Goal: Task Accomplishment & Management: Manage account settings

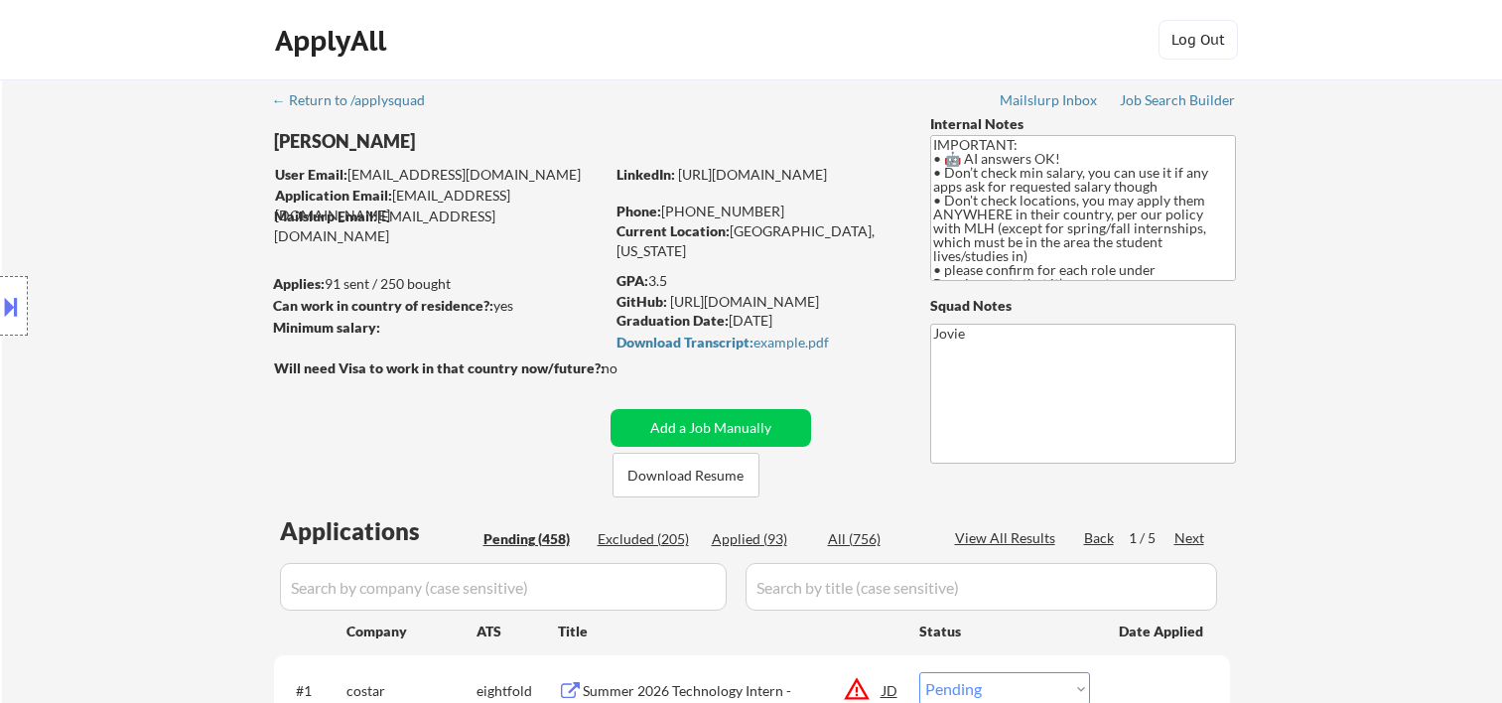
select select ""pending""
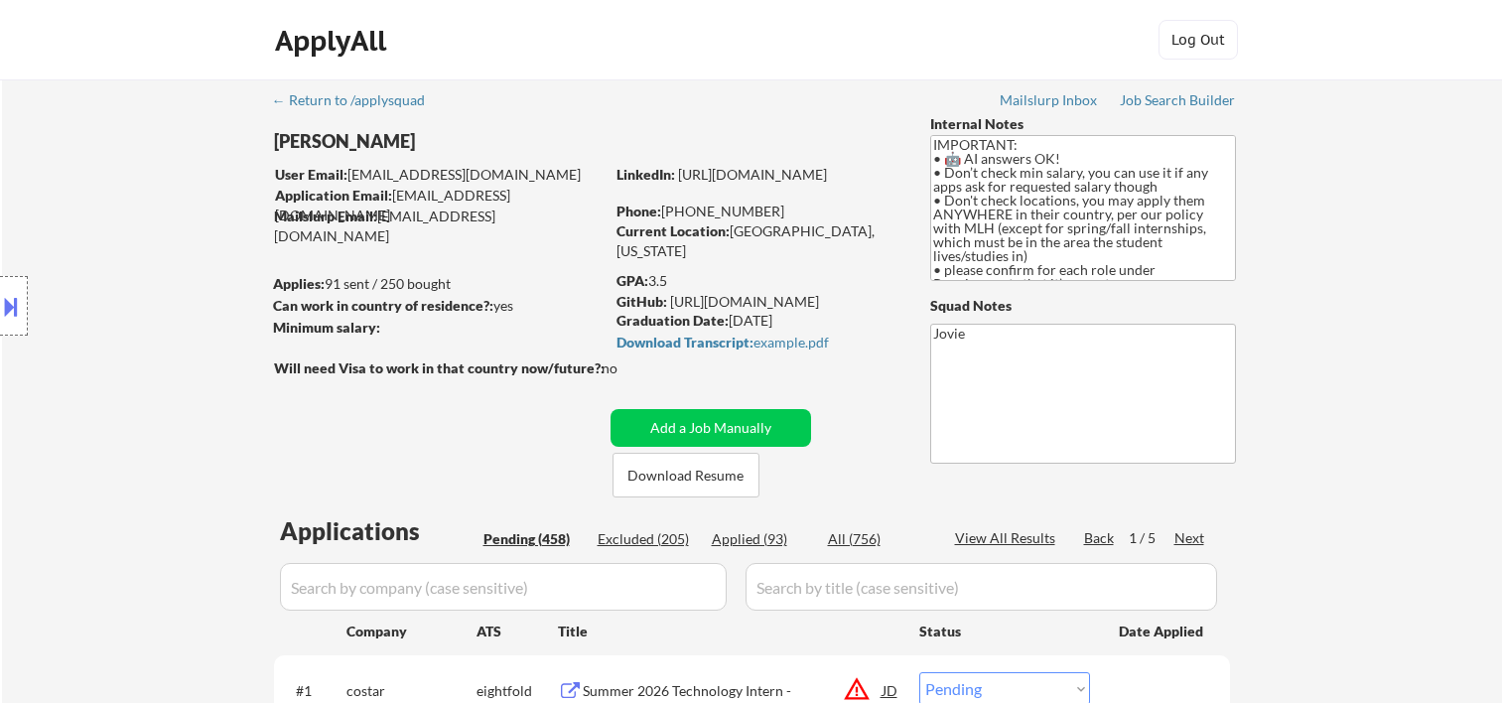
select select ""pending""
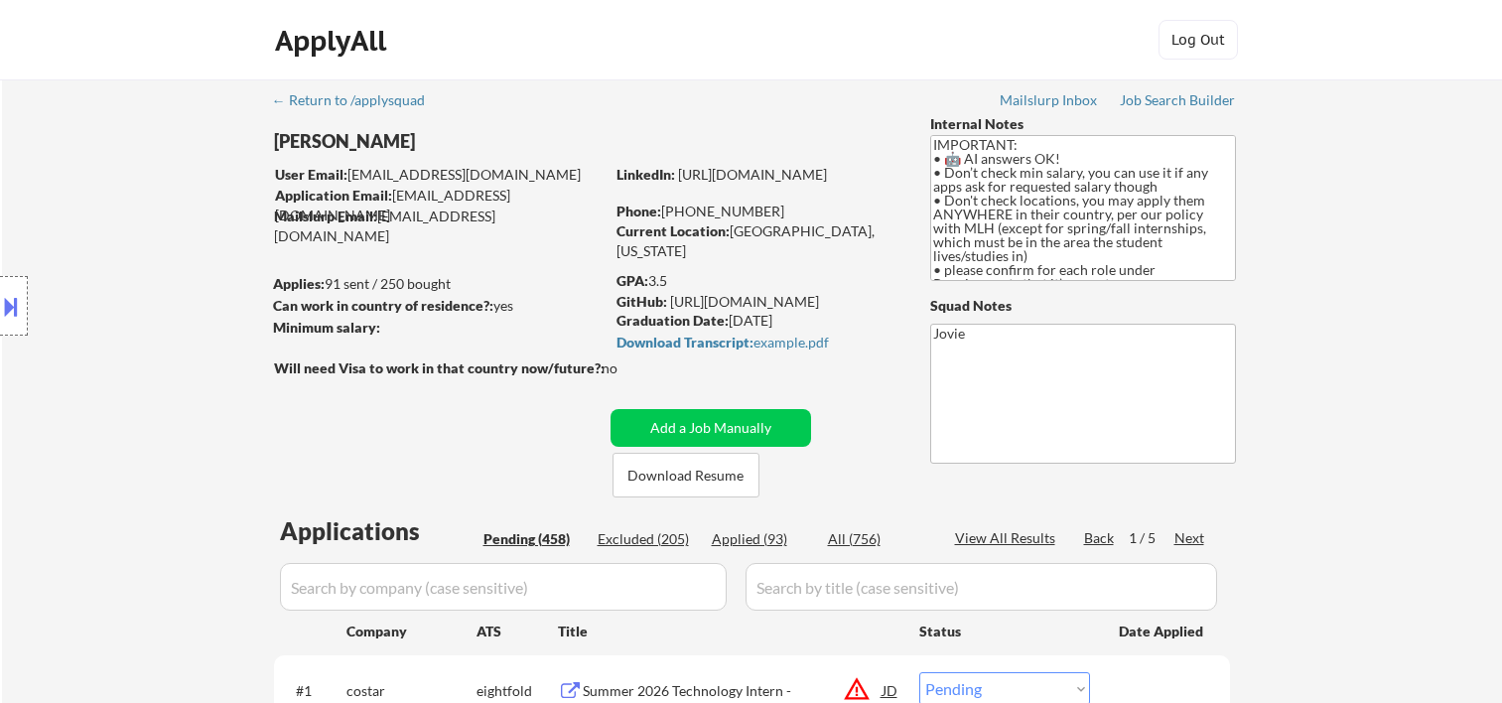
select select ""pending""
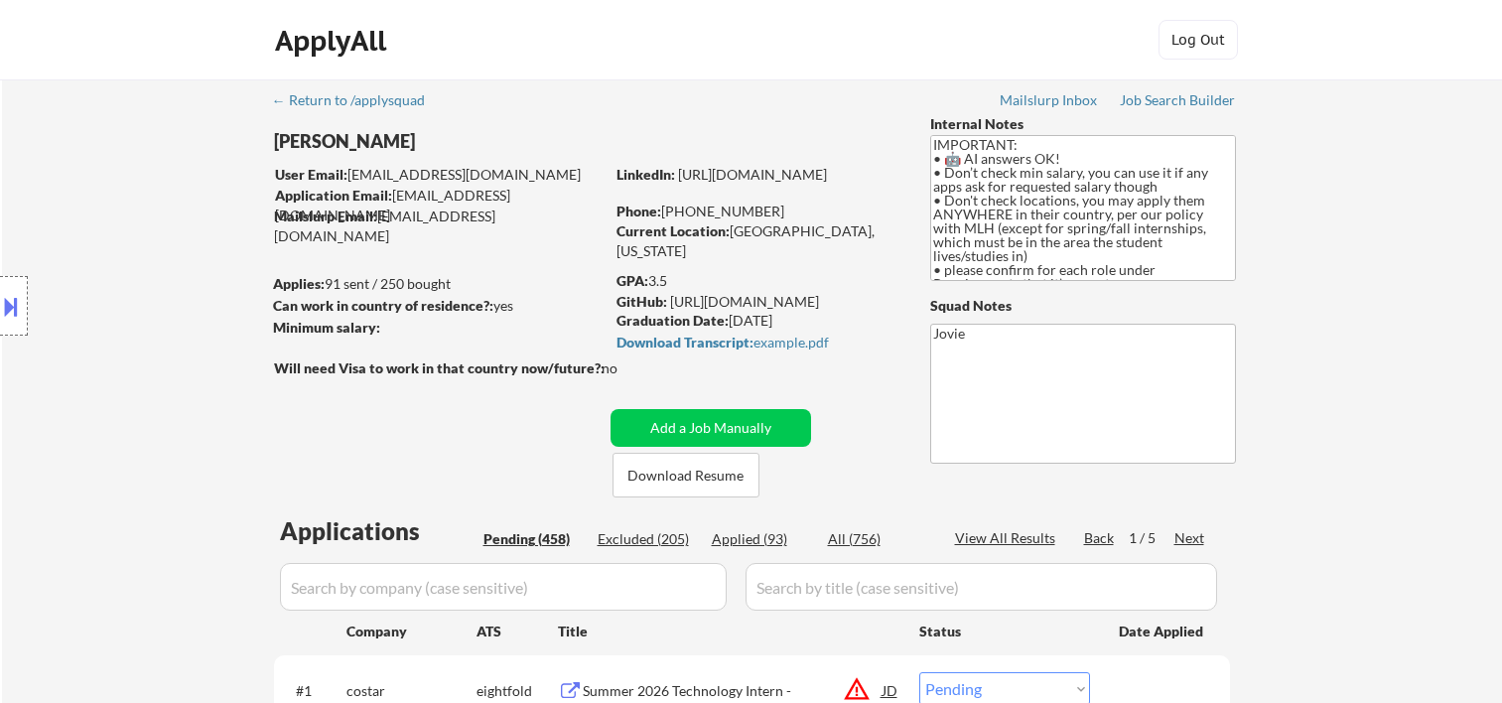
select select ""pending""
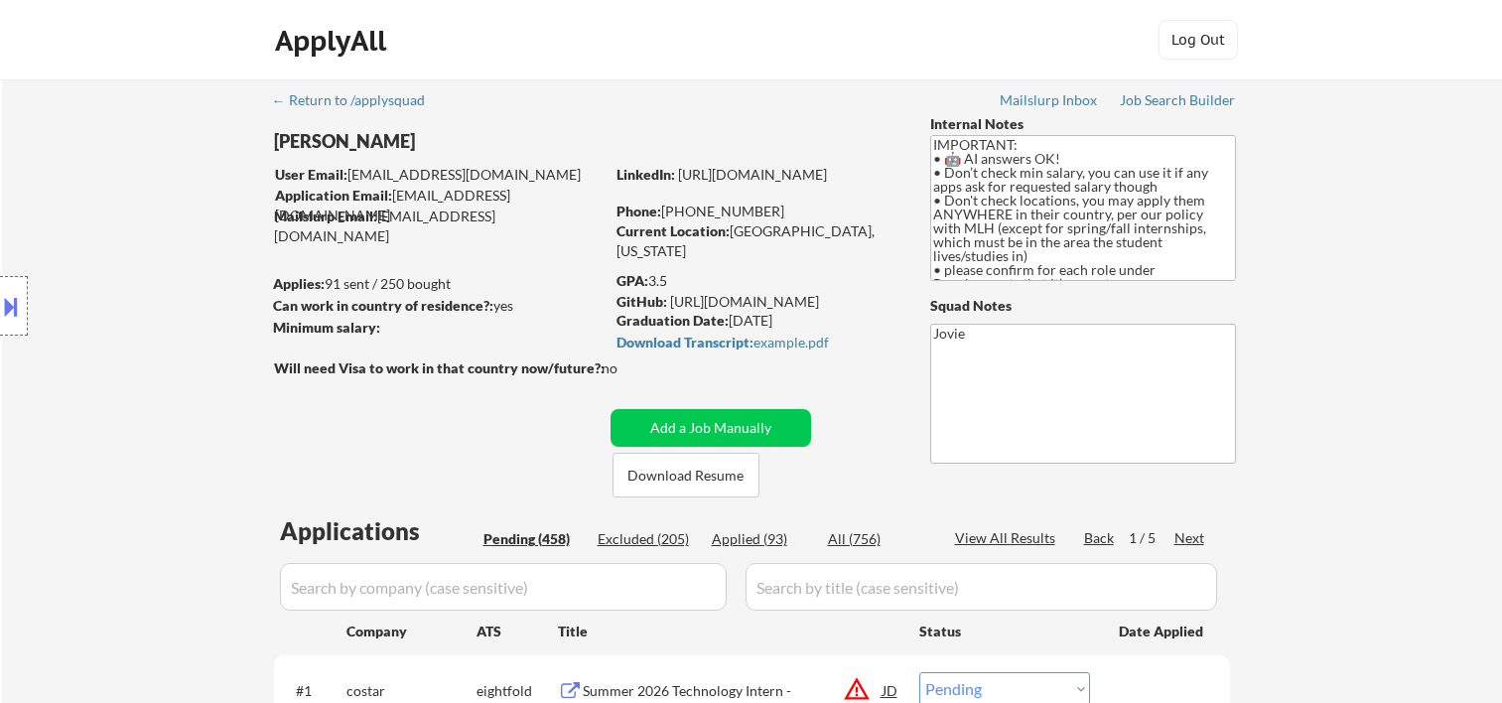
select select ""pending""
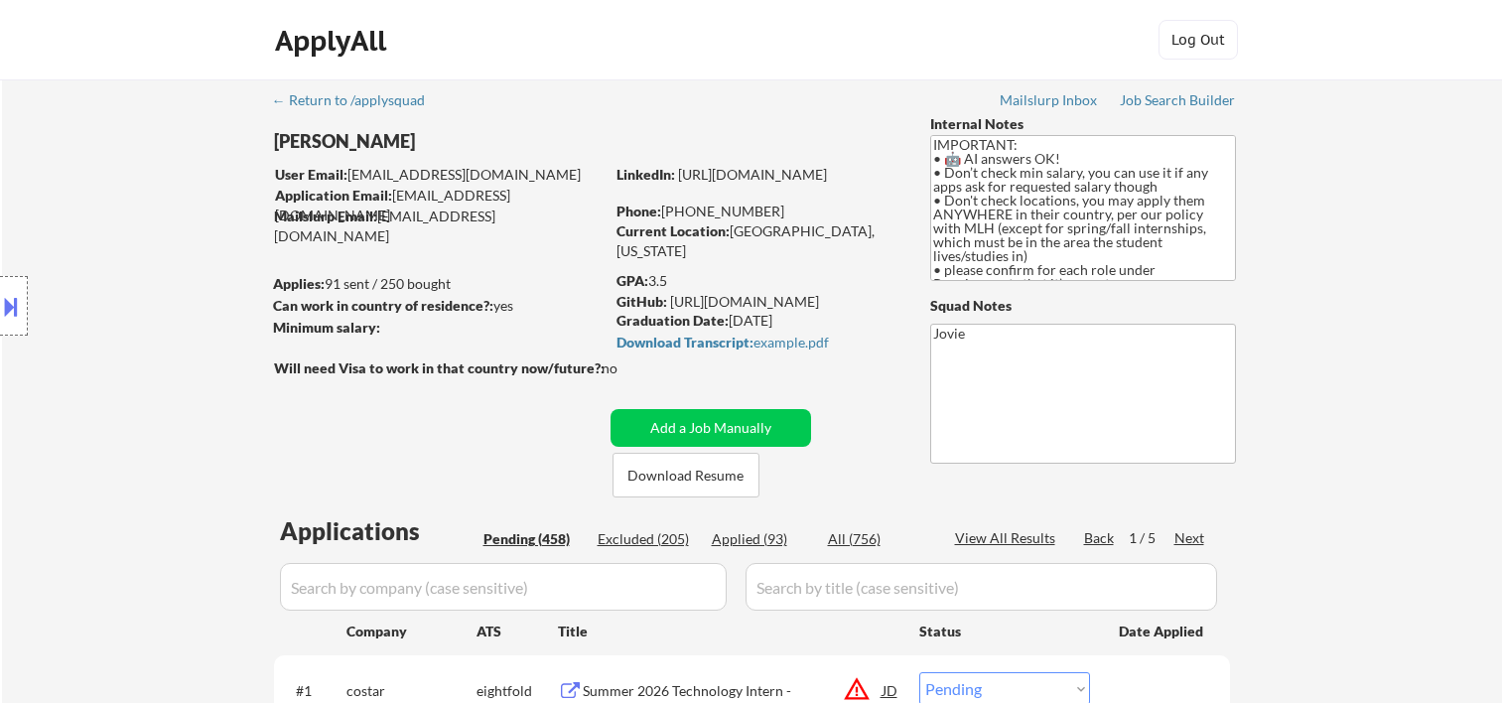
select select ""pending""
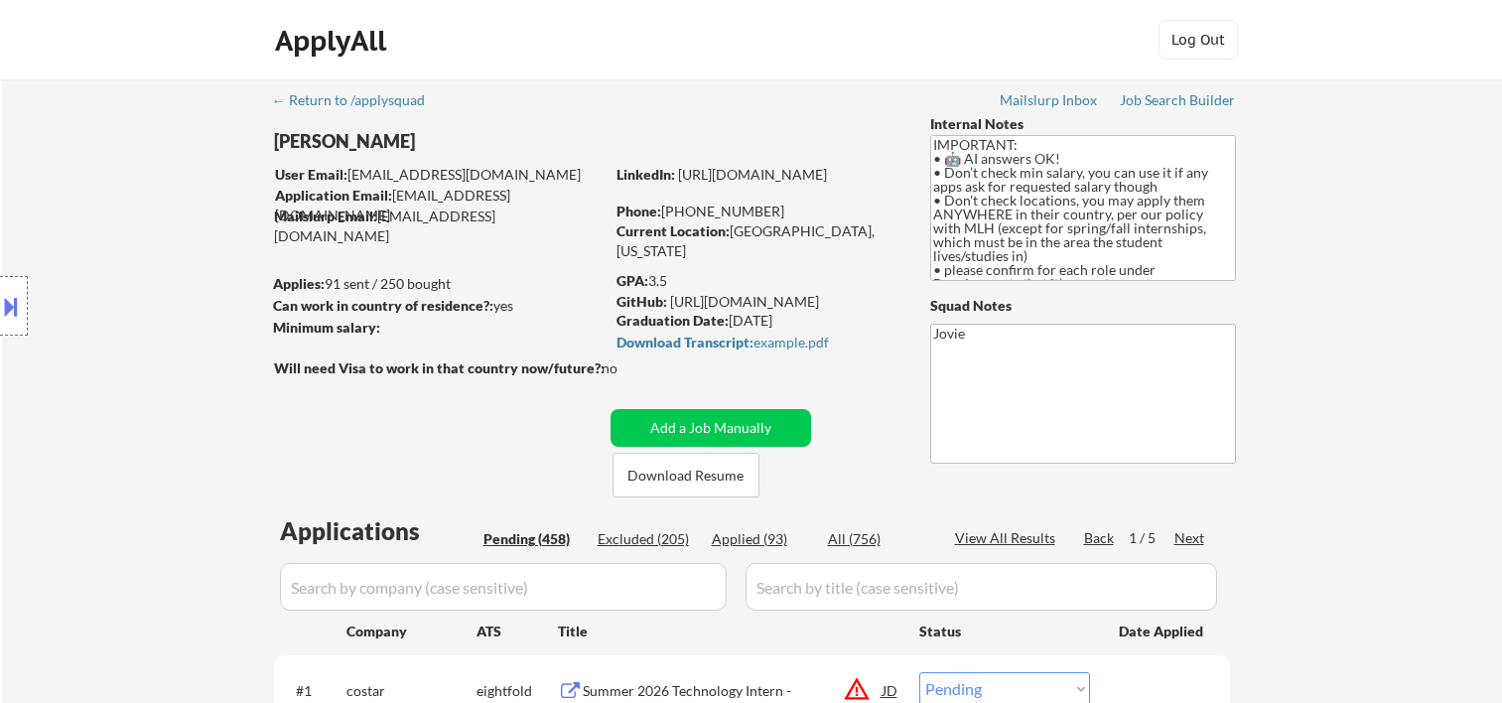
select select ""pending""
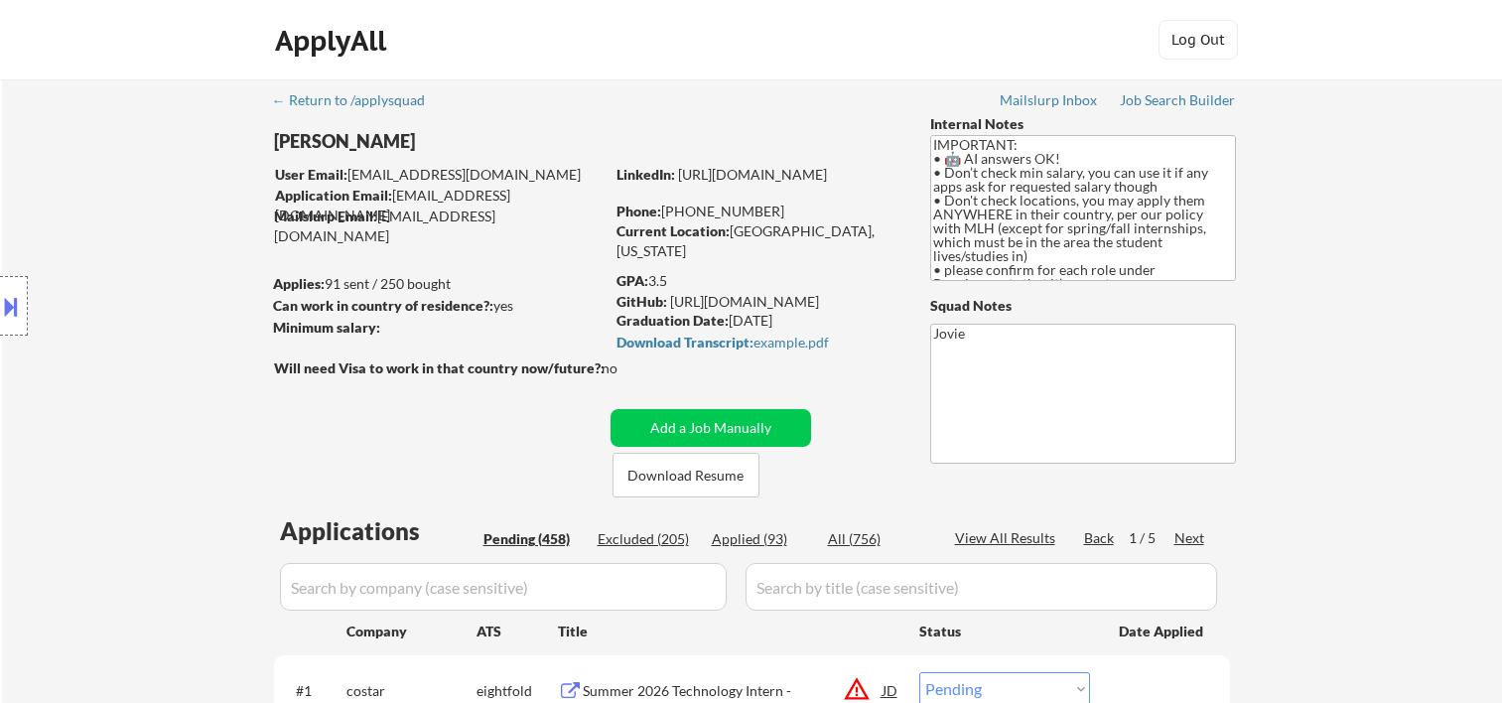
select select ""pending""
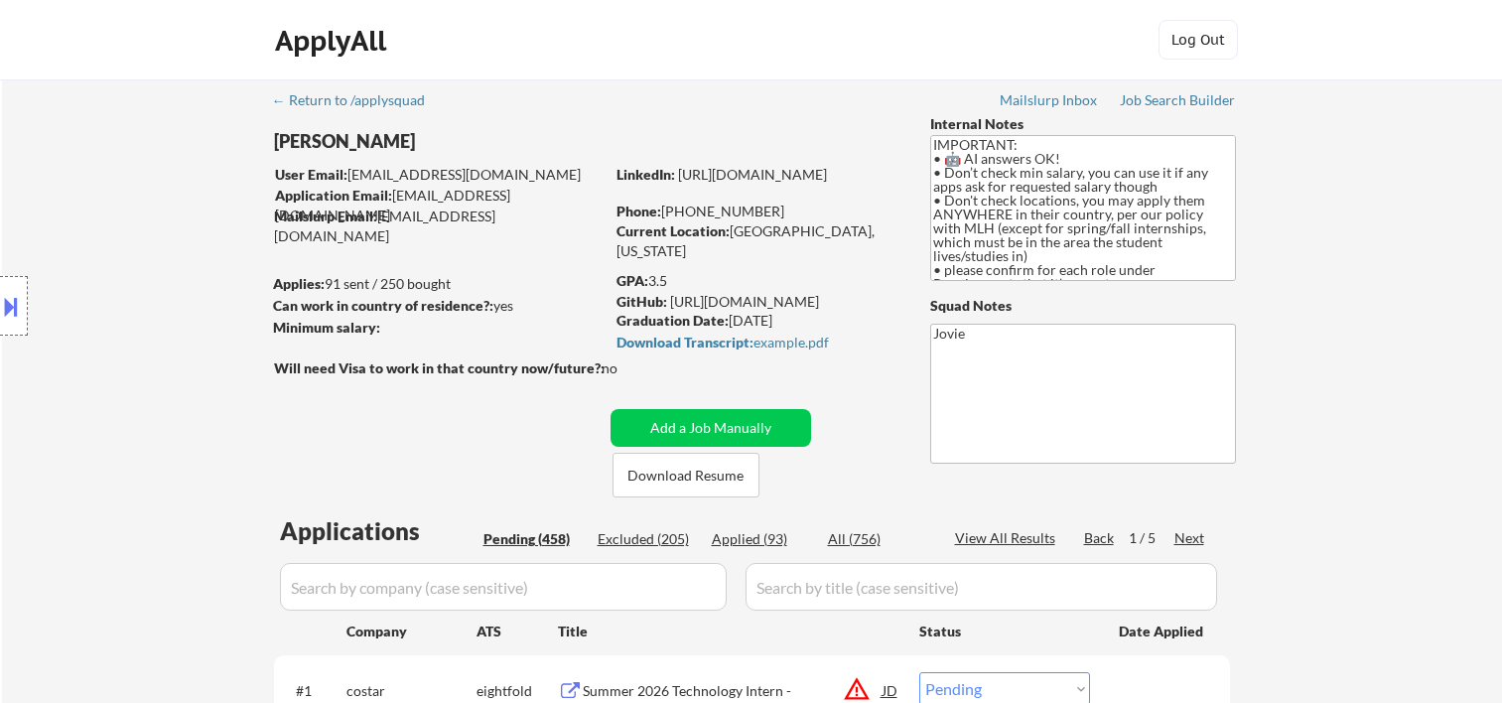
select select ""pending""
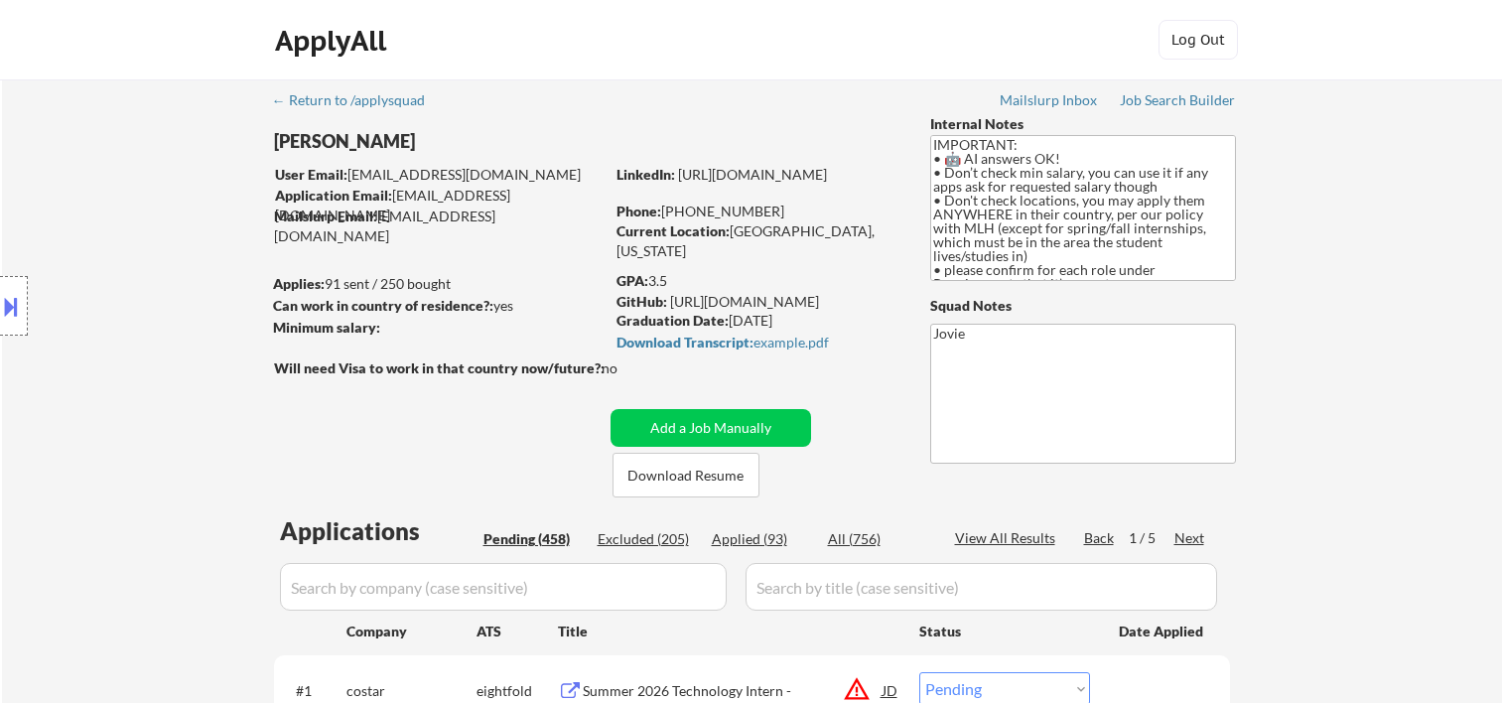
select select ""pending""
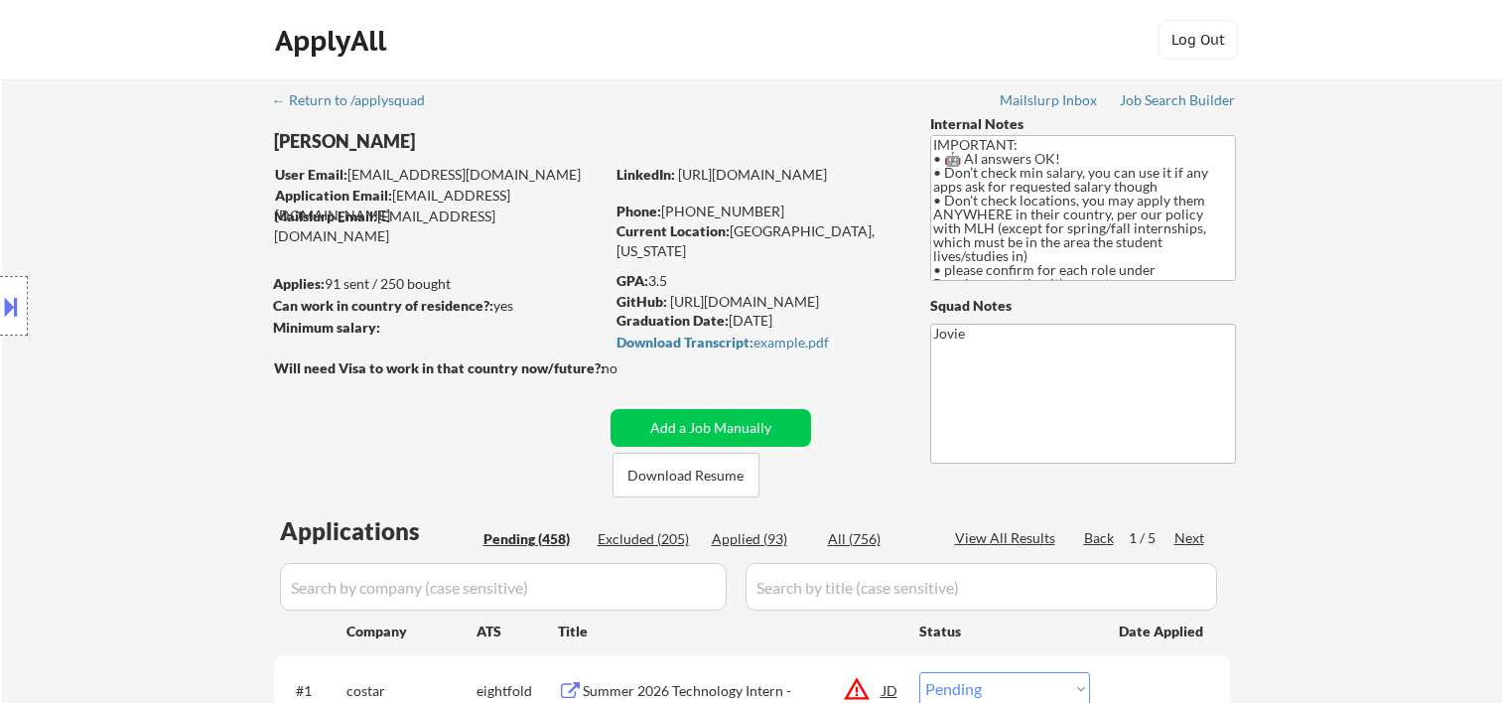
select select ""pending""
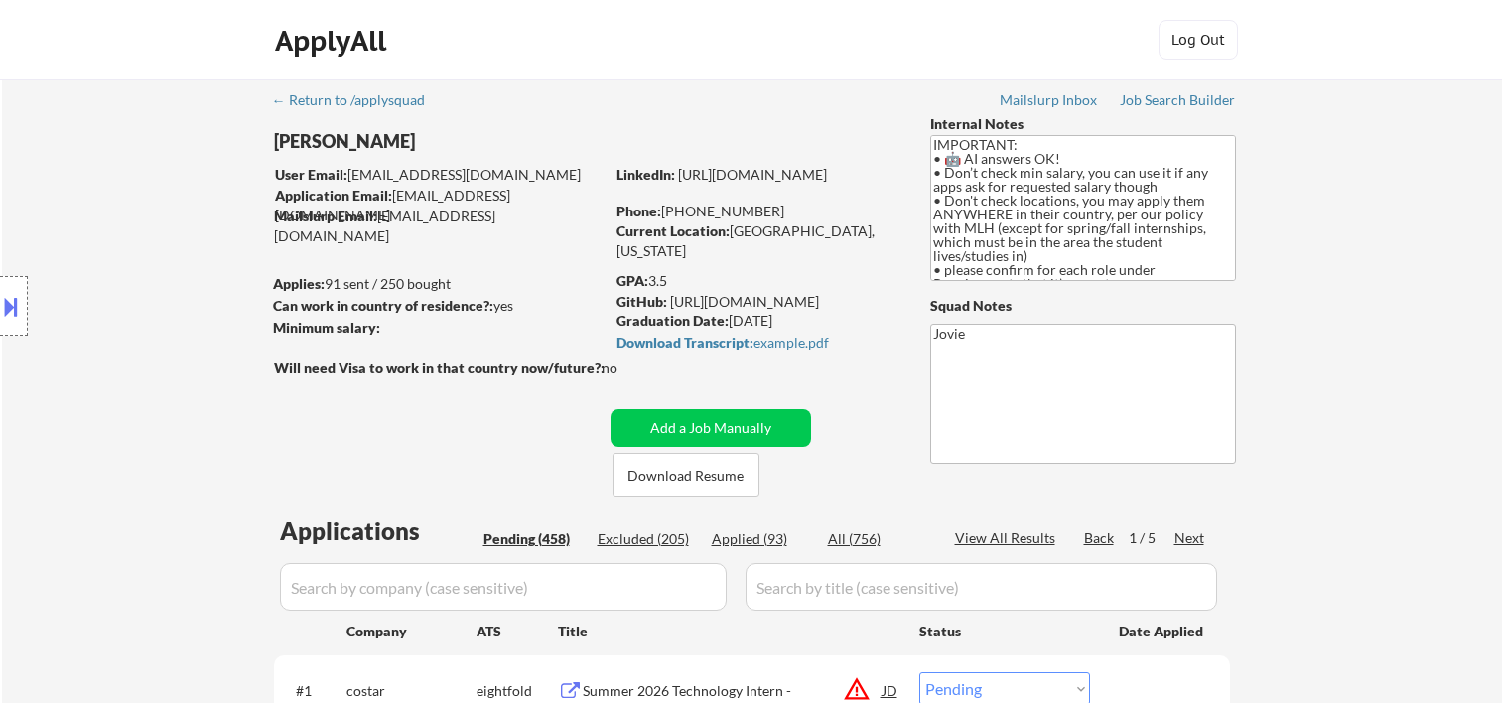
select select ""pending""
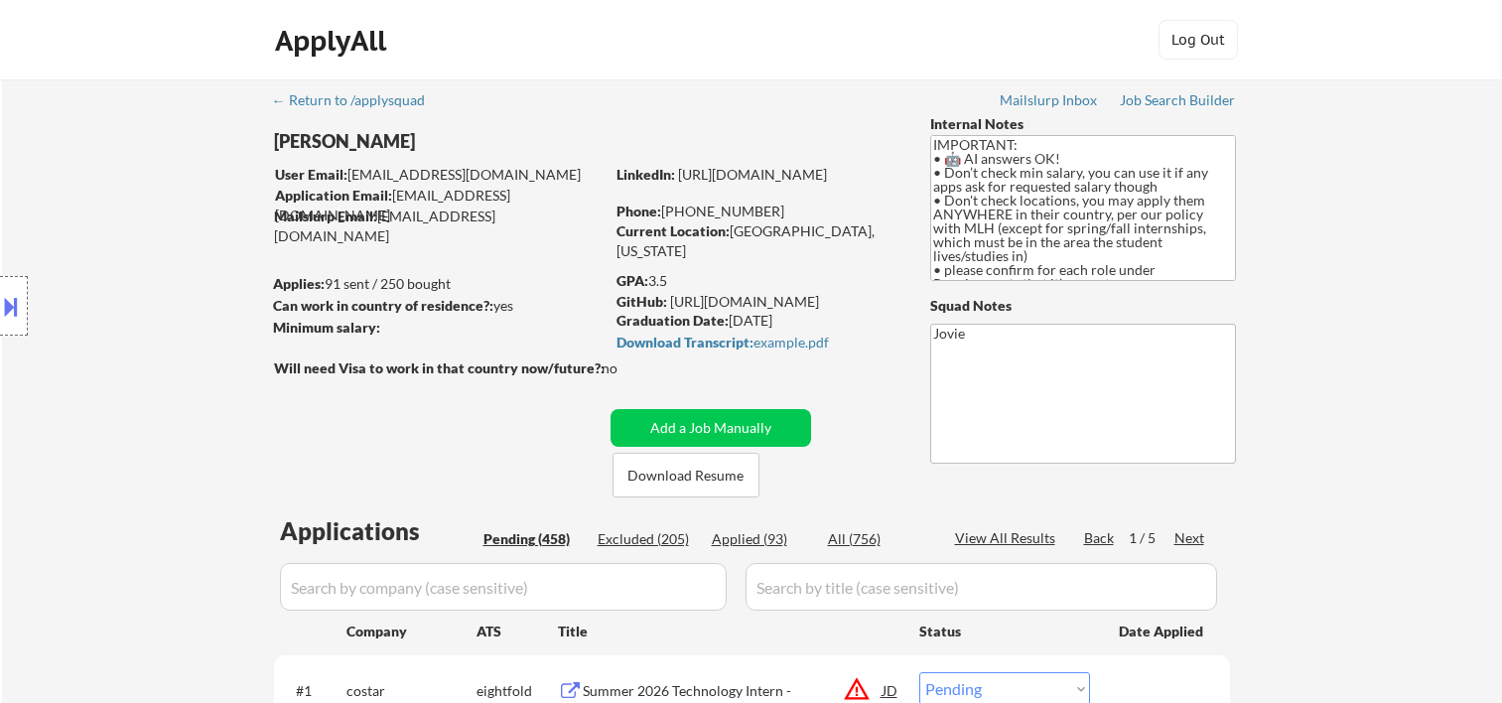
select select ""pending""
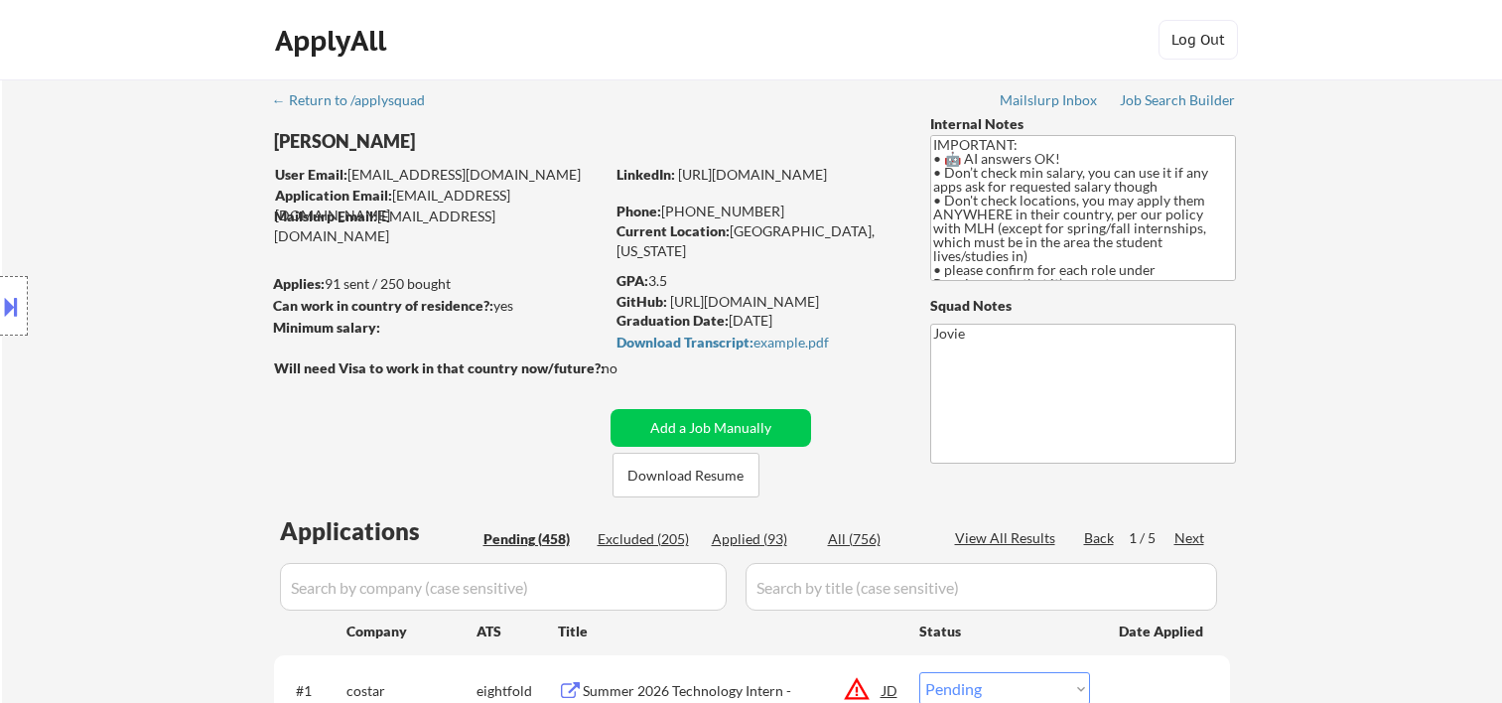
select select ""pending""
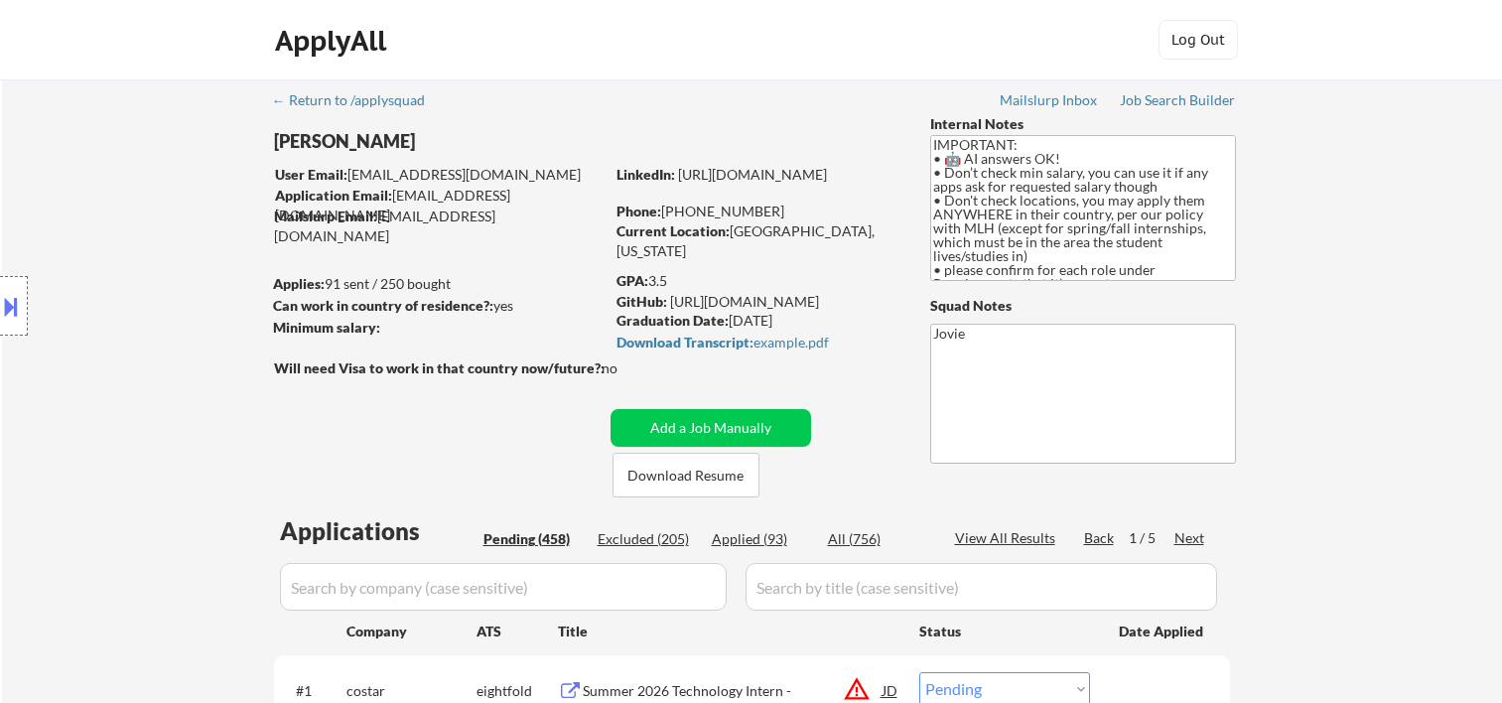
select select ""pending""
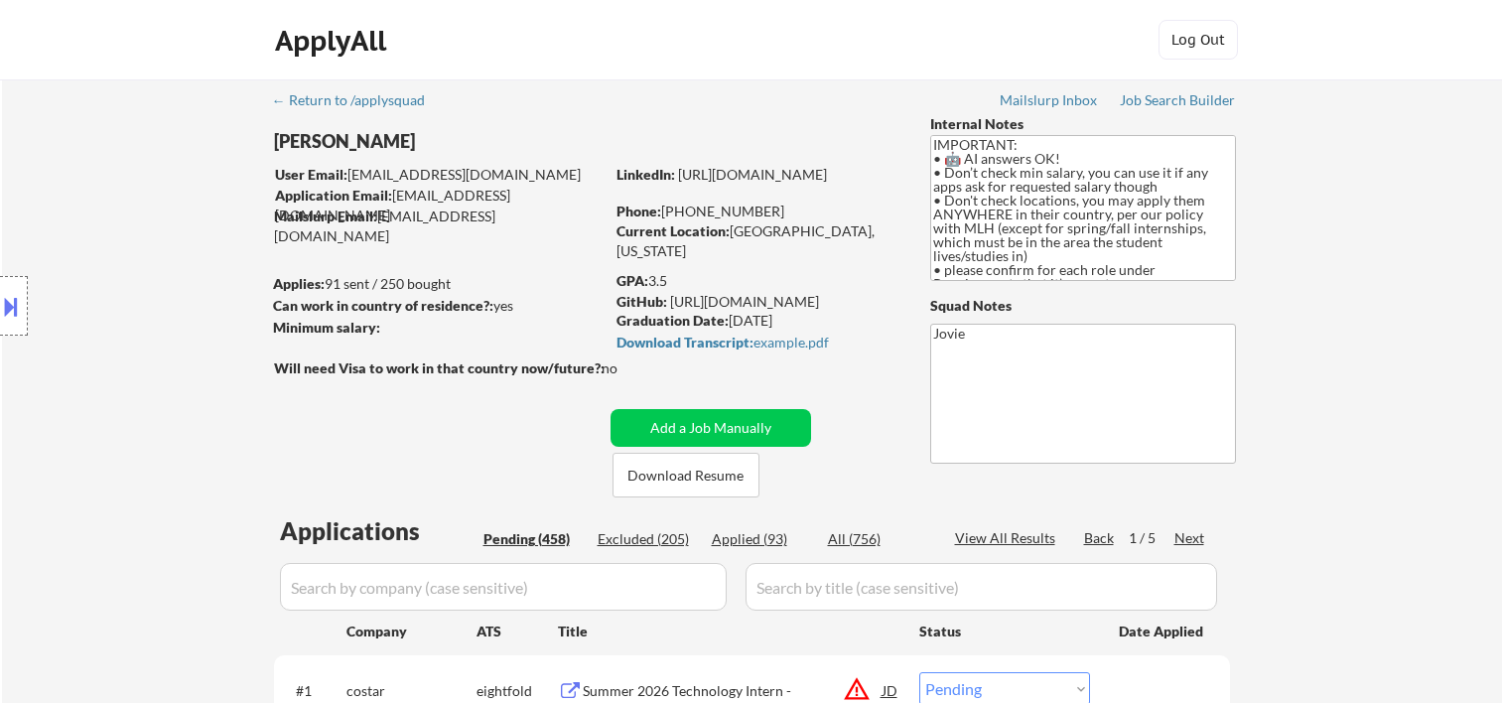
select select ""pending""
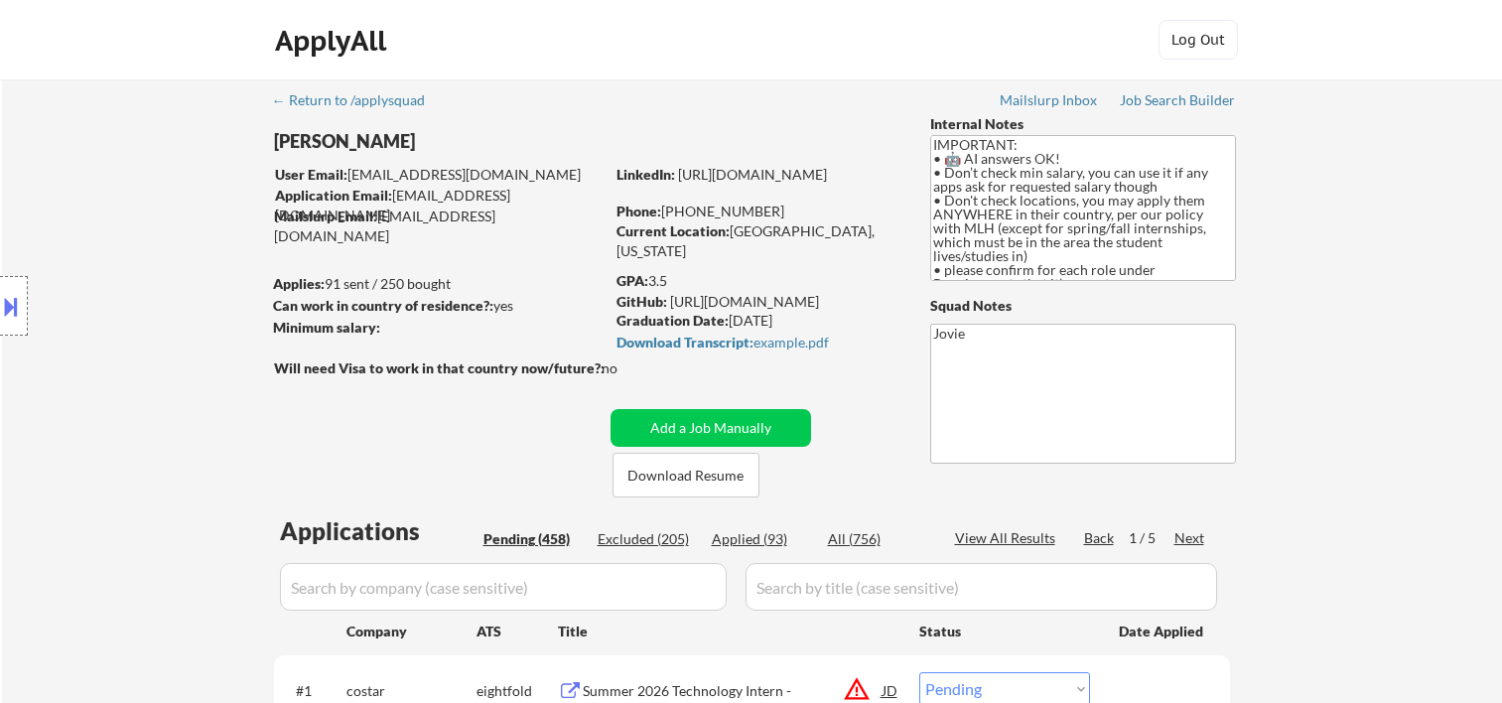
select select ""pending""
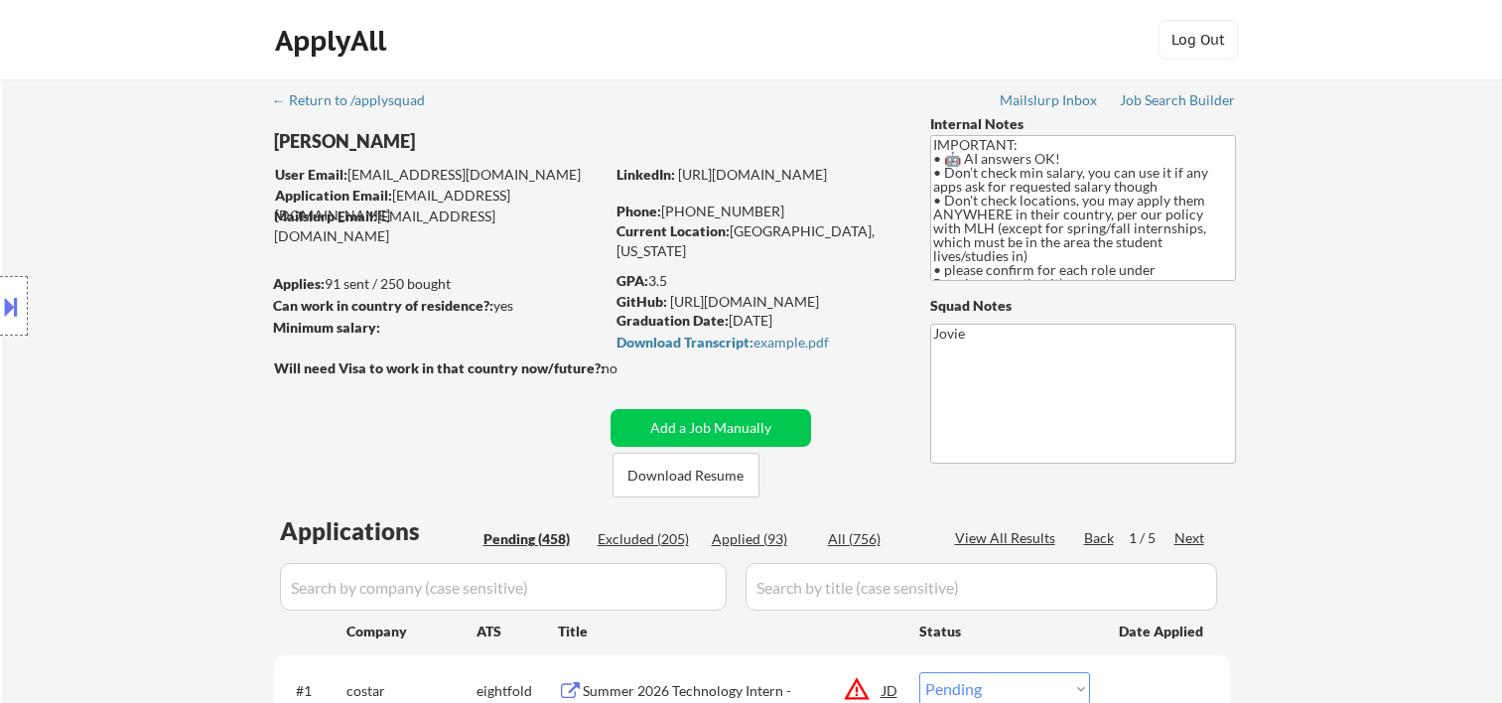
select select ""pending""
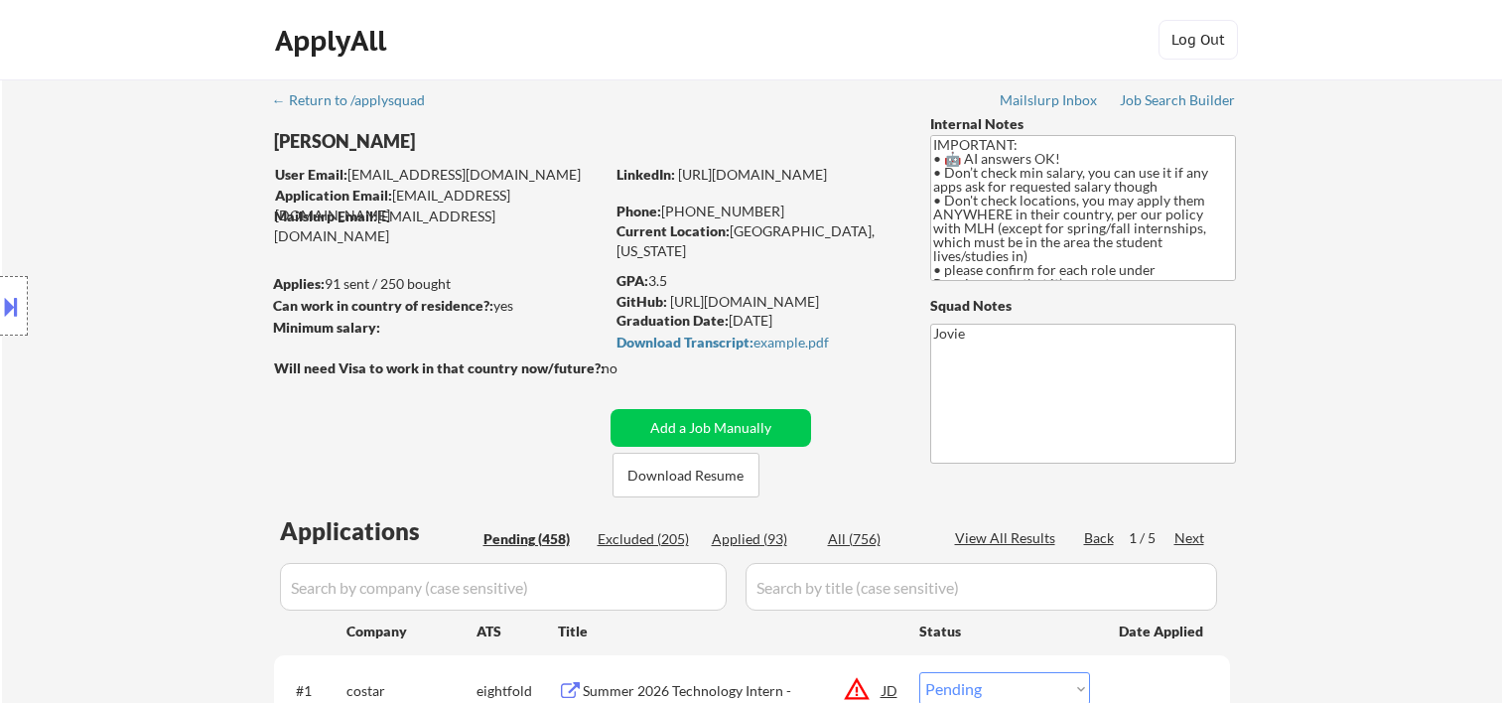
select select ""pending""
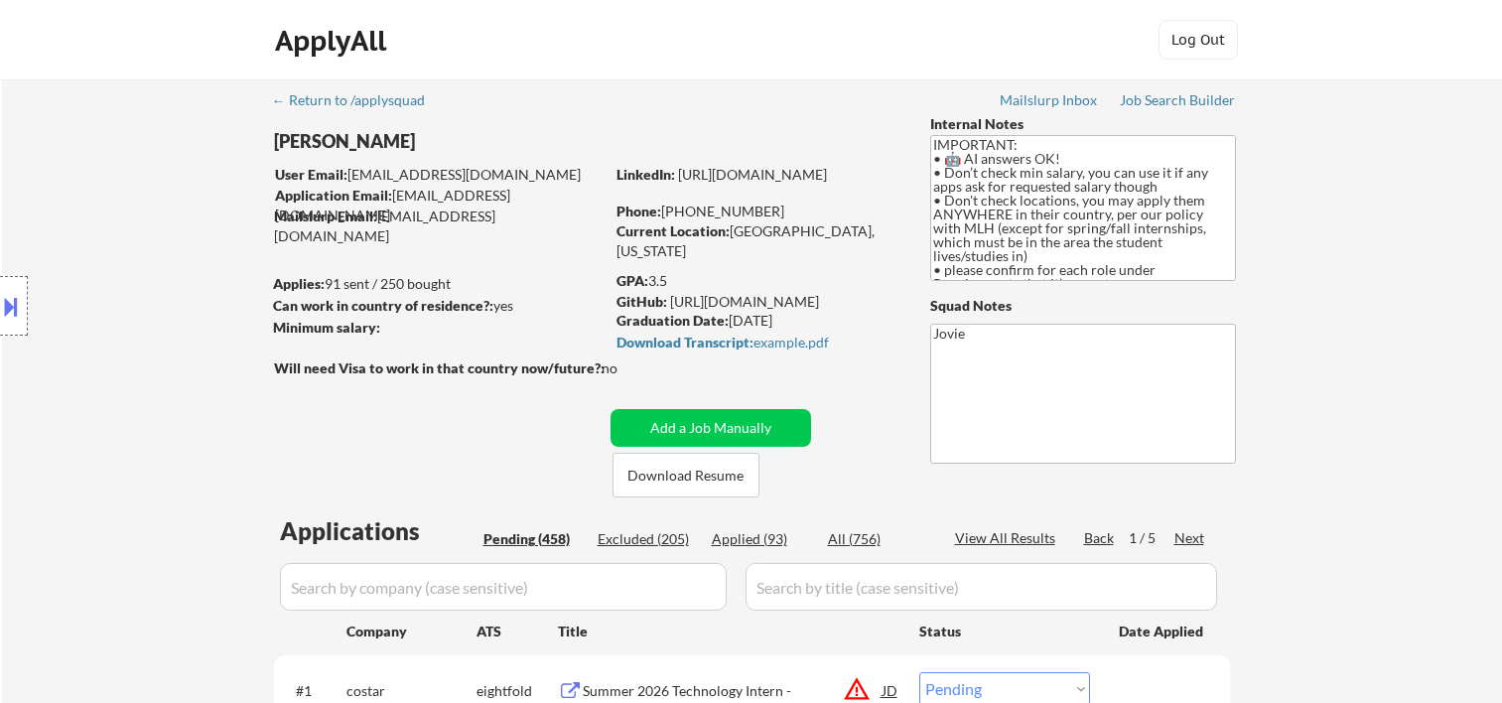
select select ""pending""
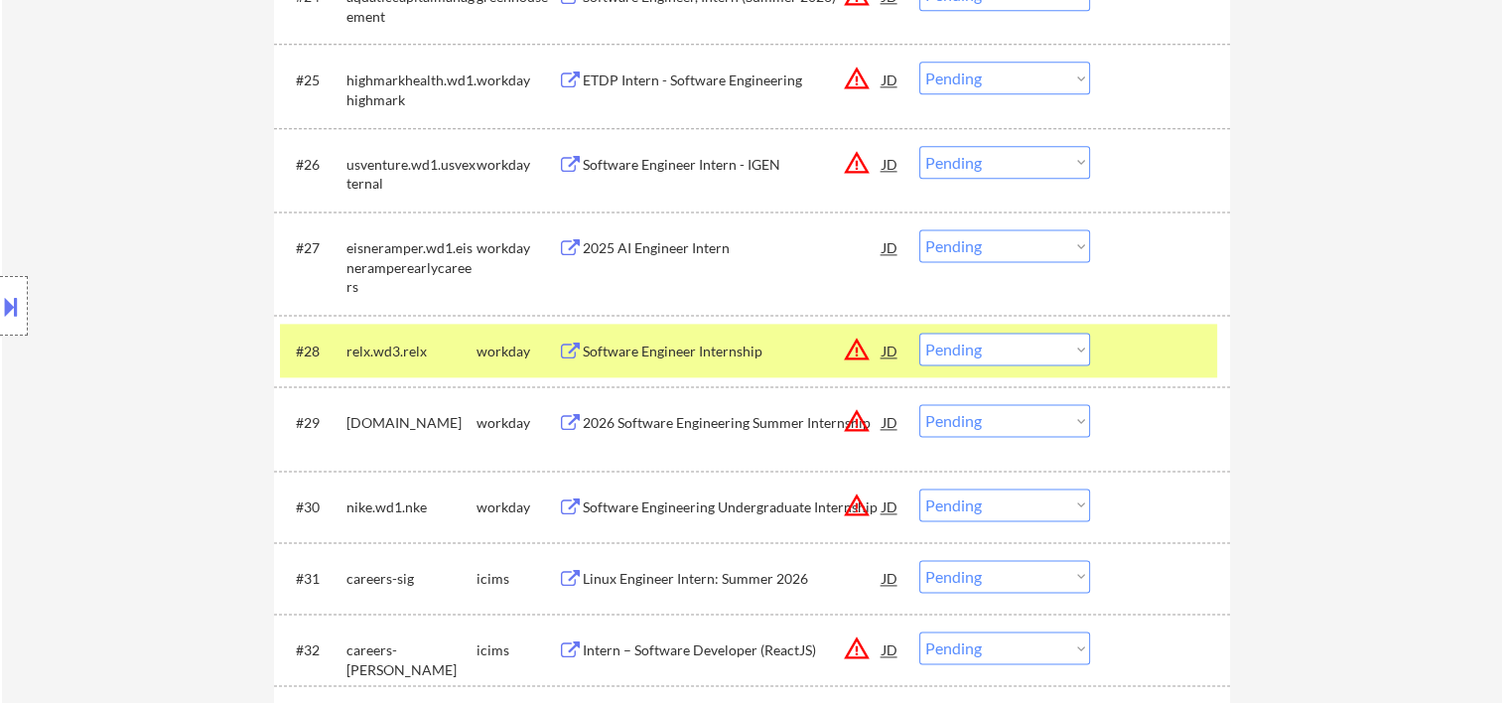
click at [1070, 350] on select "Choose an option... Pending Applied Excluded (Questions) Excluded (Expired) Exc…" at bounding box center [1004, 348] width 171 height 33
click at [919, 332] on select "Choose an option... Pending Applied Excluded (Questions) Excluded (Expired) Exc…" at bounding box center [1004, 348] width 171 height 33
select select ""pending""
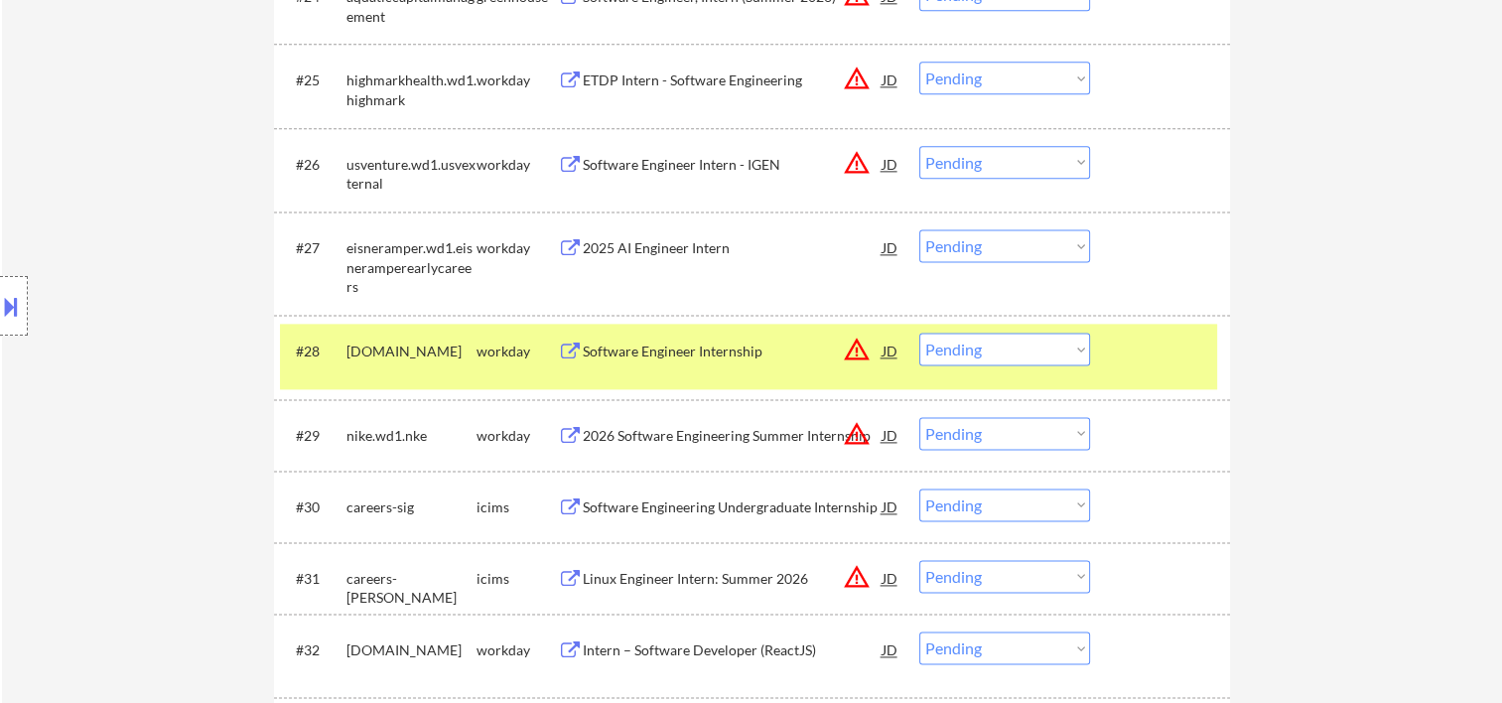
click at [1146, 349] on div at bounding box center [1162, 350] width 87 height 36
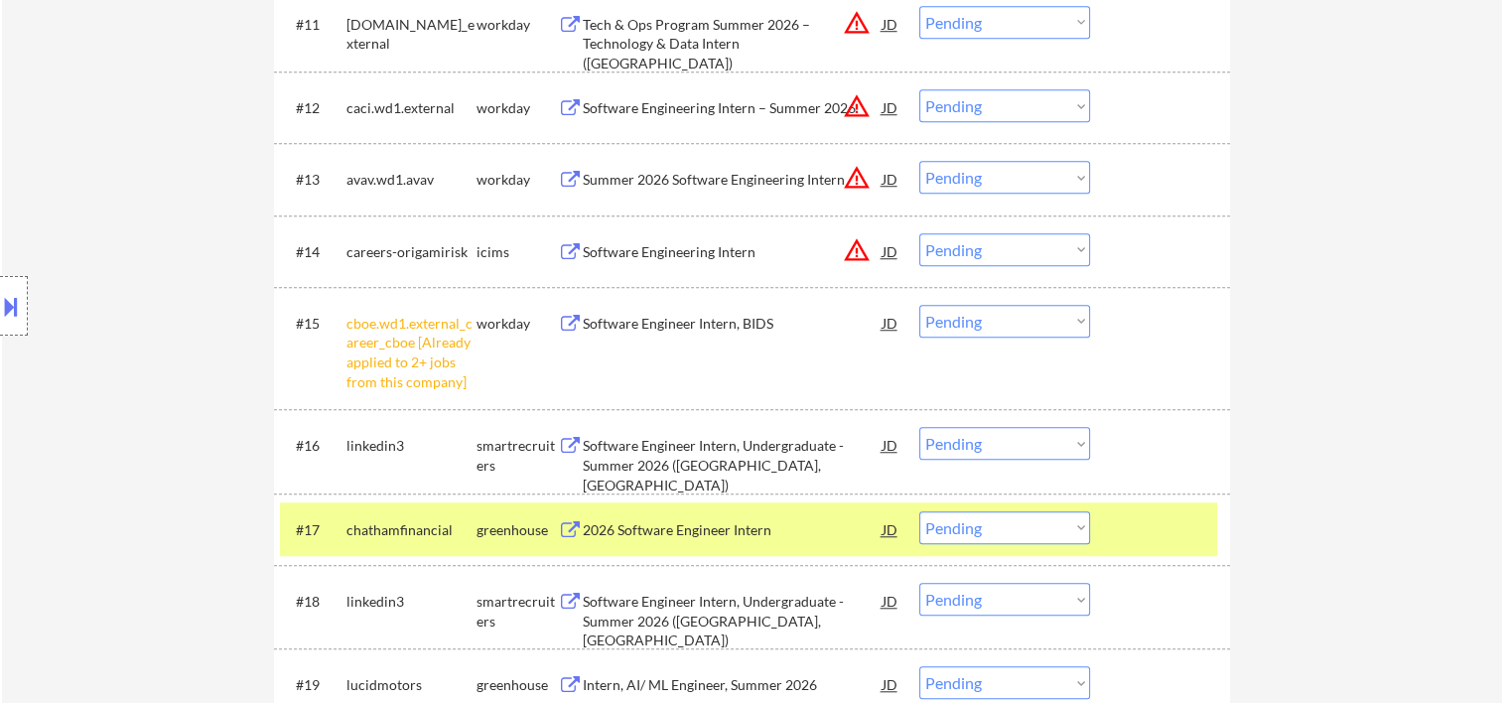
scroll to position [1654, 0]
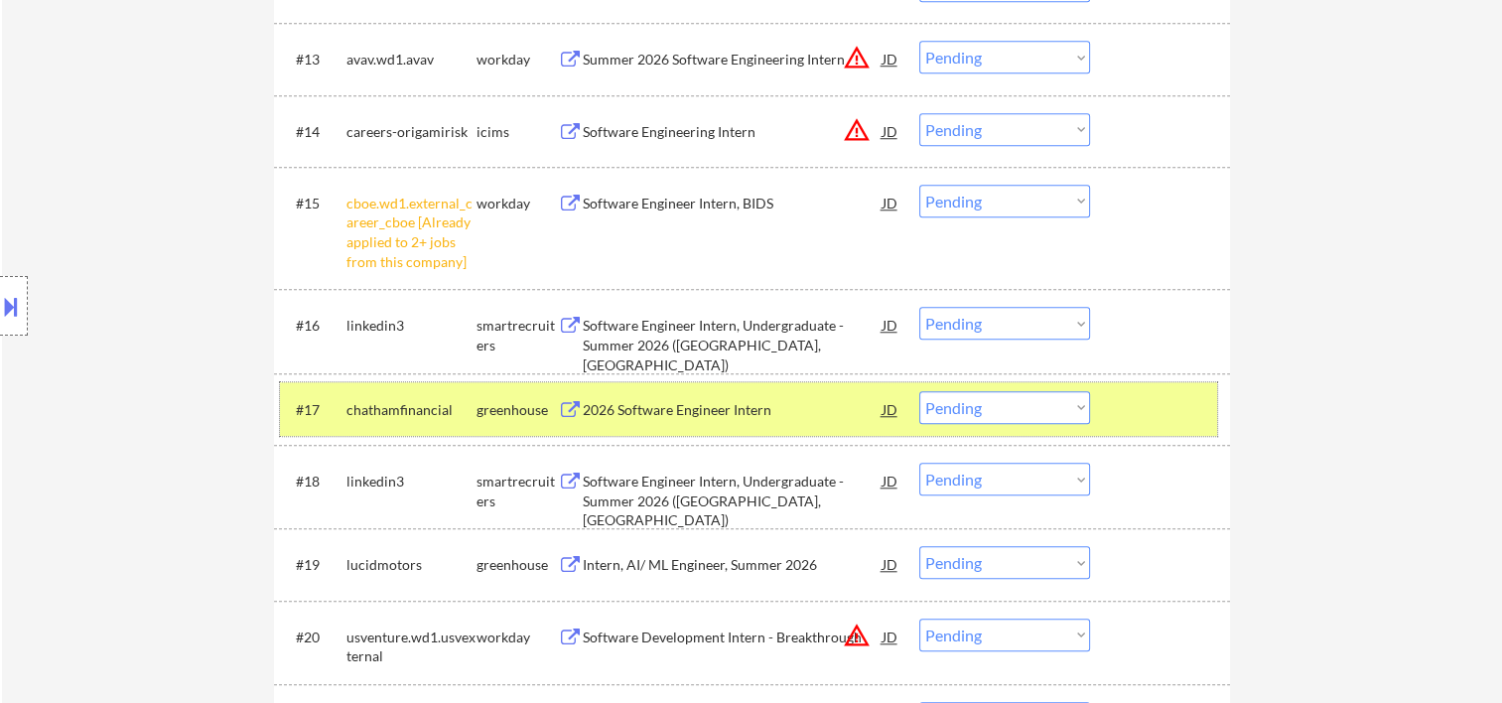
click at [1172, 404] on div at bounding box center [1162, 409] width 87 height 36
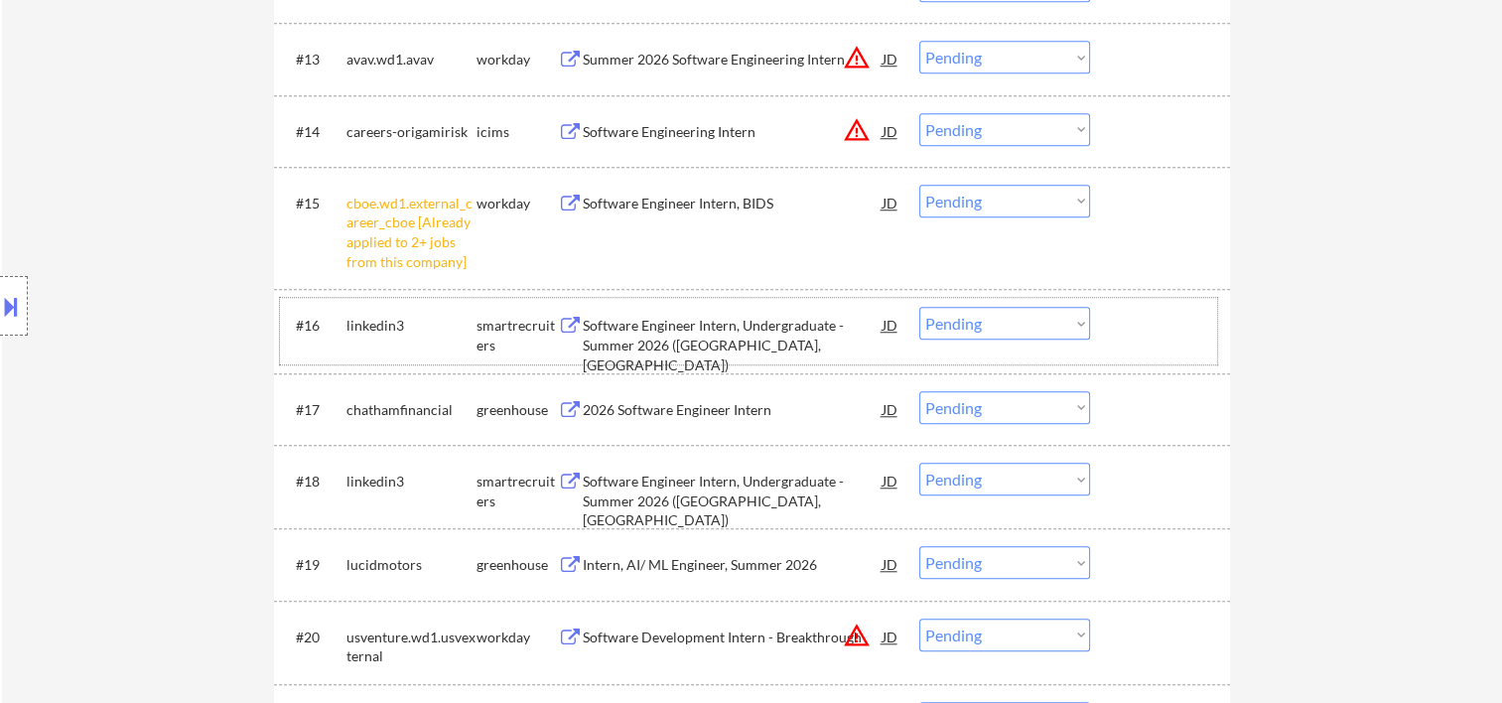
drag, startPoint x: 1128, startPoint y: 311, endPoint x: 873, endPoint y: 342, distance: 256.1
click at [1128, 311] on div at bounding box center [1162, 325] width 87 height 36
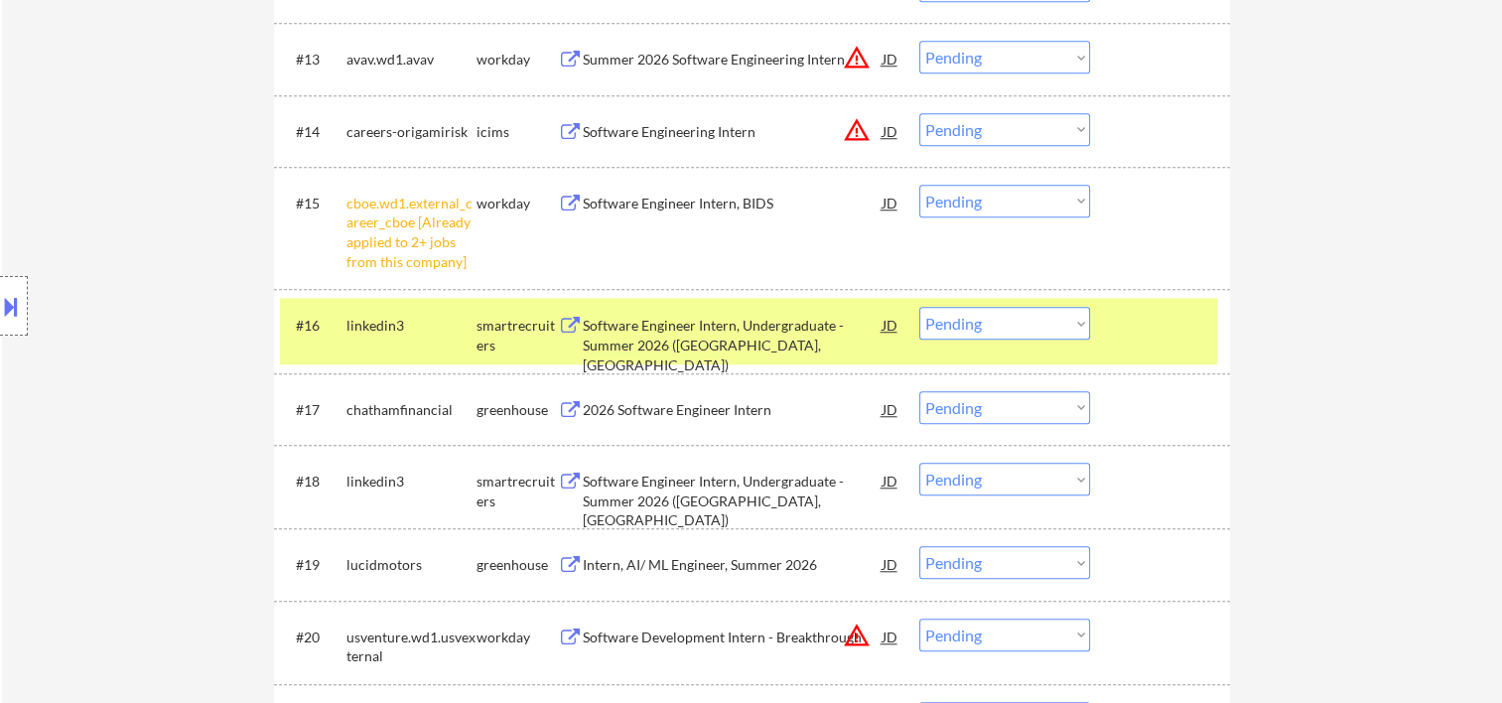
click at [764, 338] on div "Software Engineer Intern, Undergraduate - Summer 2026 ([GEOGRAPHIC_DATA], [GEOG…" at bounding box center [733, 345] width 300 height 59
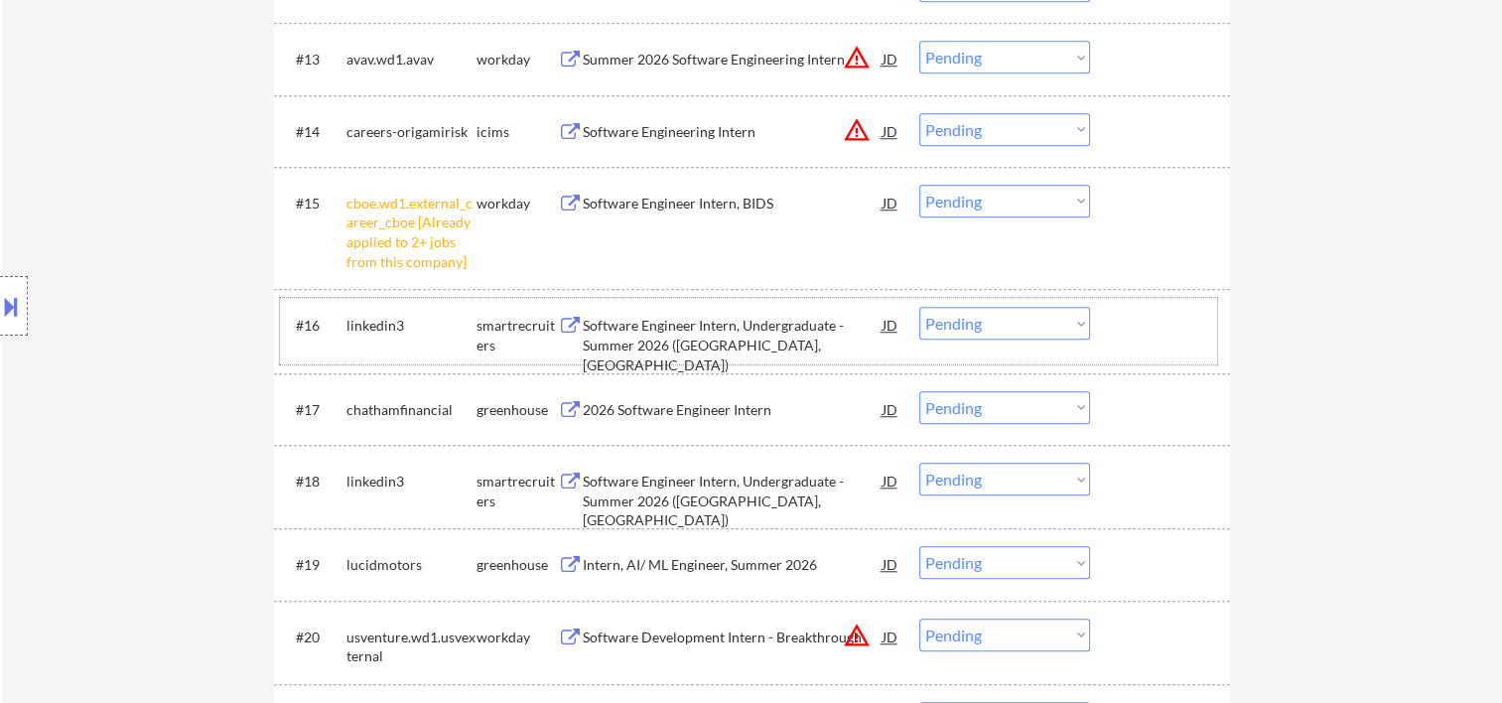
click at [1125, 344] on div "#16 linkedin3 smartrecruiters Software Engineer Intern, Undergraduate - Summer …" at bounding box center [748, 331] width 937 height 66
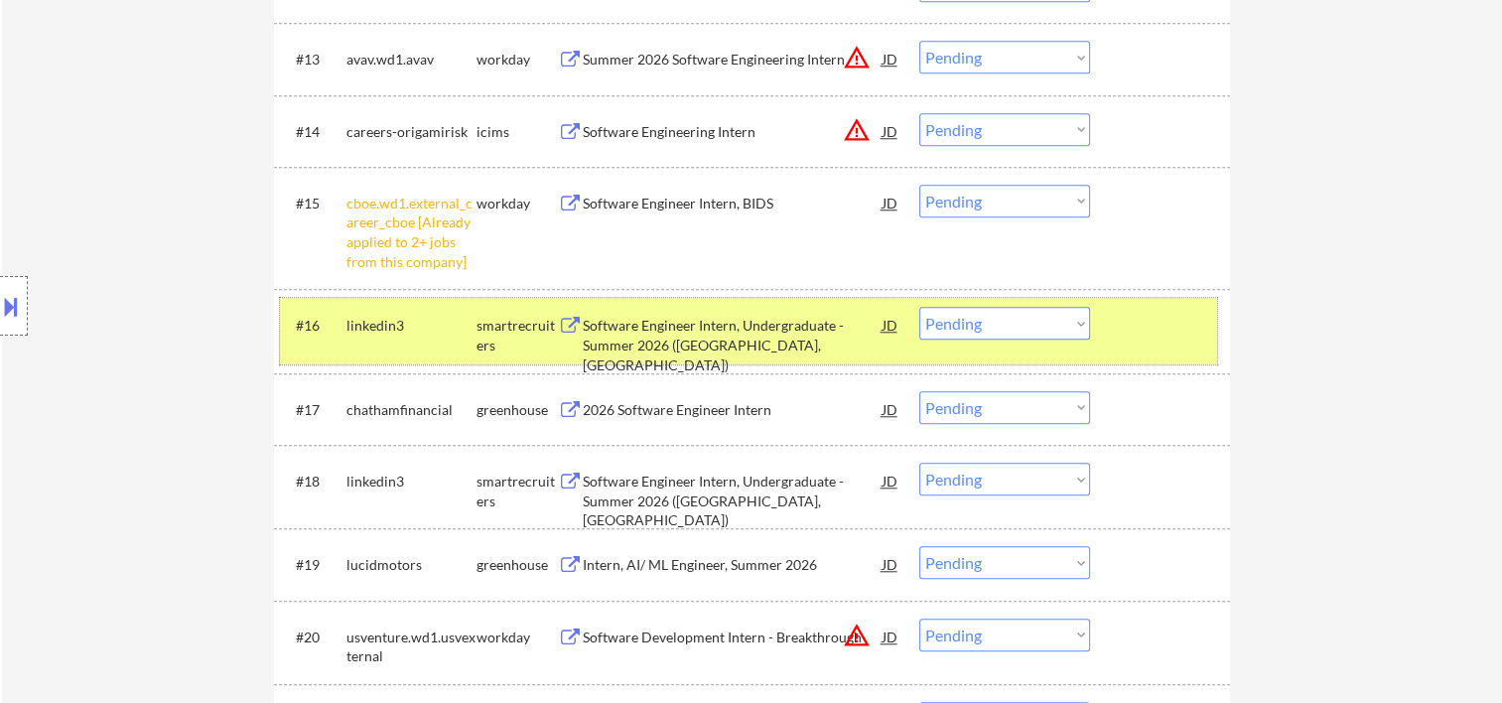
click at [1061, 322] on select "Choose an option... Pending Applied Excluded (Questions) Excluded (Expired) Exc…" at bounding box center [1004, 323] width 171 height 33
click at [919, 307] on select "Choose an option... Pending Applied Excluded (Questions) Excluded (Expired) Exc…" at bounding box center [1004, 323] width 171 height 33
select select ""pending""
